Goal: Go to known website: Access a specific website the user already knows

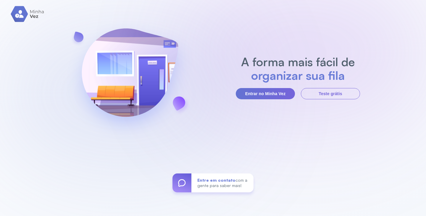
drag, startPoint x: 206, startPoint y: 43, endPoint x: 96, endPoint y: 121, distance: 135.5
click at [96, 121] on img at bounding box center [130, 77] width 128 height 129
drag, startPoint x: 0, startPoint y: 0, endPoint x: 52, endPoint y: 127, distance: 137.5
click at [52, 127] on div "A forma mais fácil de organizar sua fila Entrar no Minha Vez Teste grátis Entre…" at bounding box center [213, 108] width 426 height 216
